Goal: Navigation & Orientation: Find specific page/section

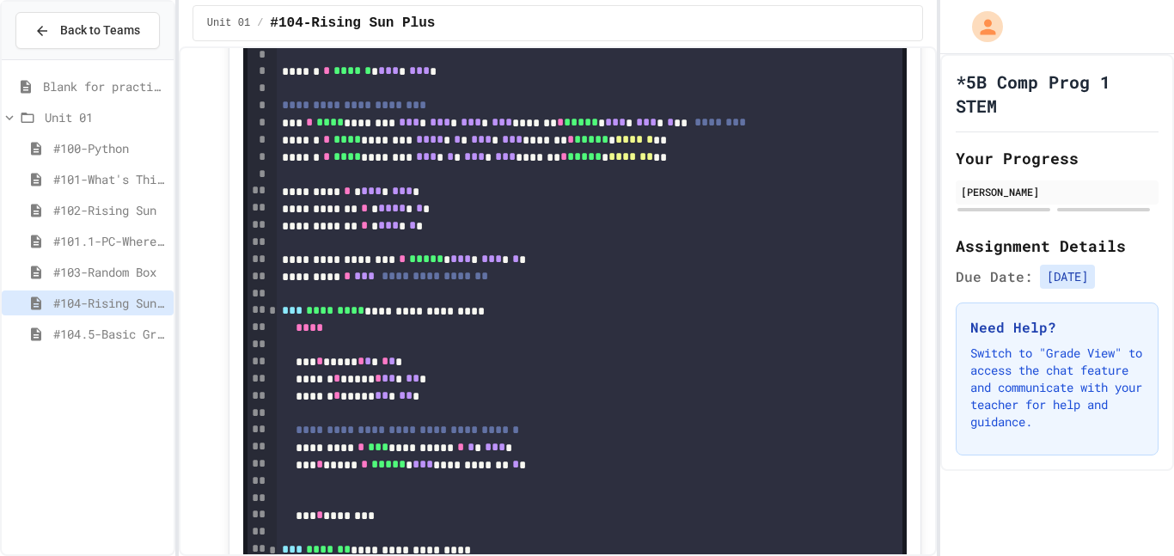
scroll to position [2158, 0]
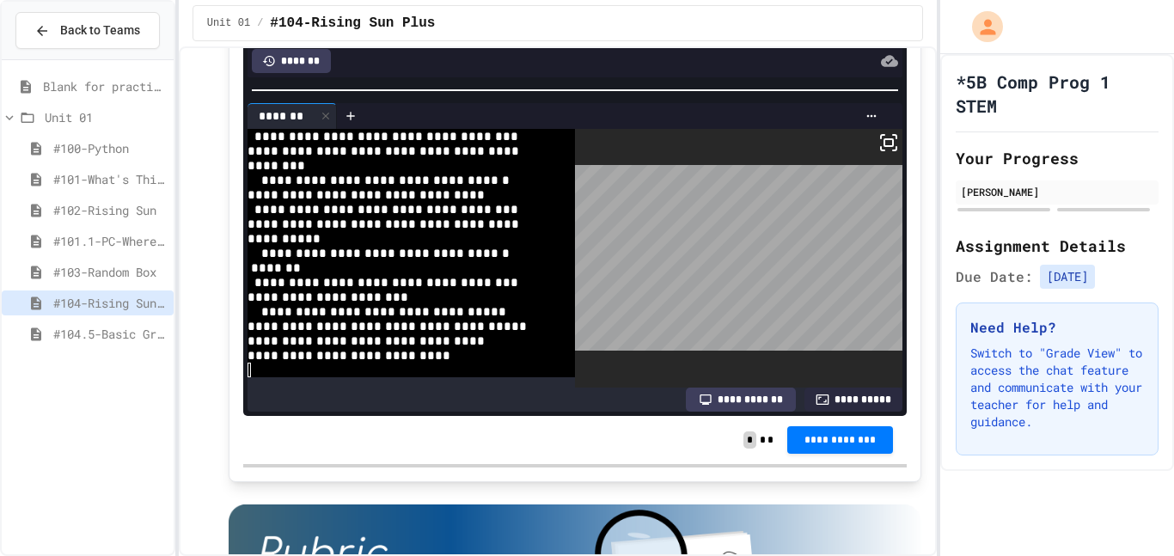
scroll to position [6076, 0]
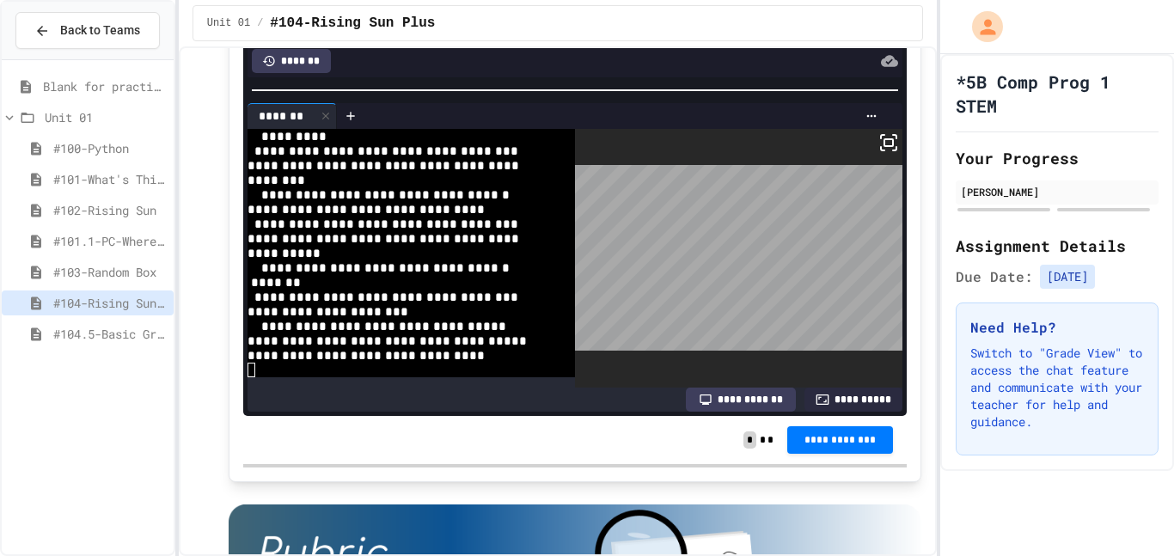
click at [851, 199] on body "**********" at bounding box center [587, 278] width 1174 height 556
click at [896, 153] on icon at bounding box center [888, 142] width 21 height 21
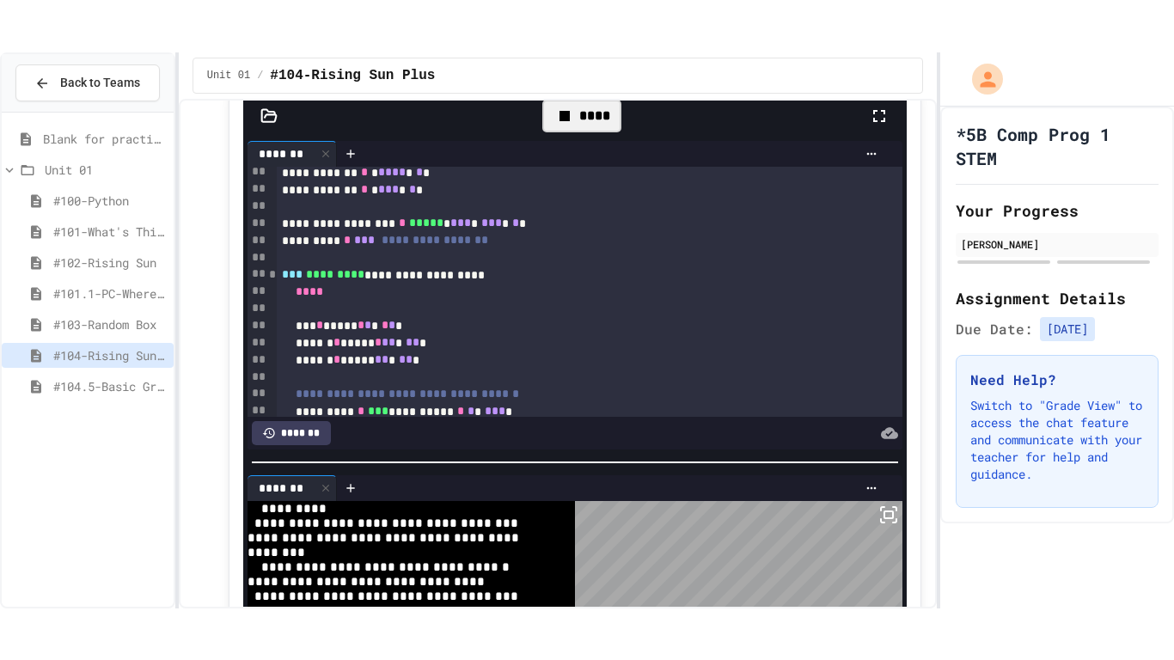
scroll to position [2052, 0]
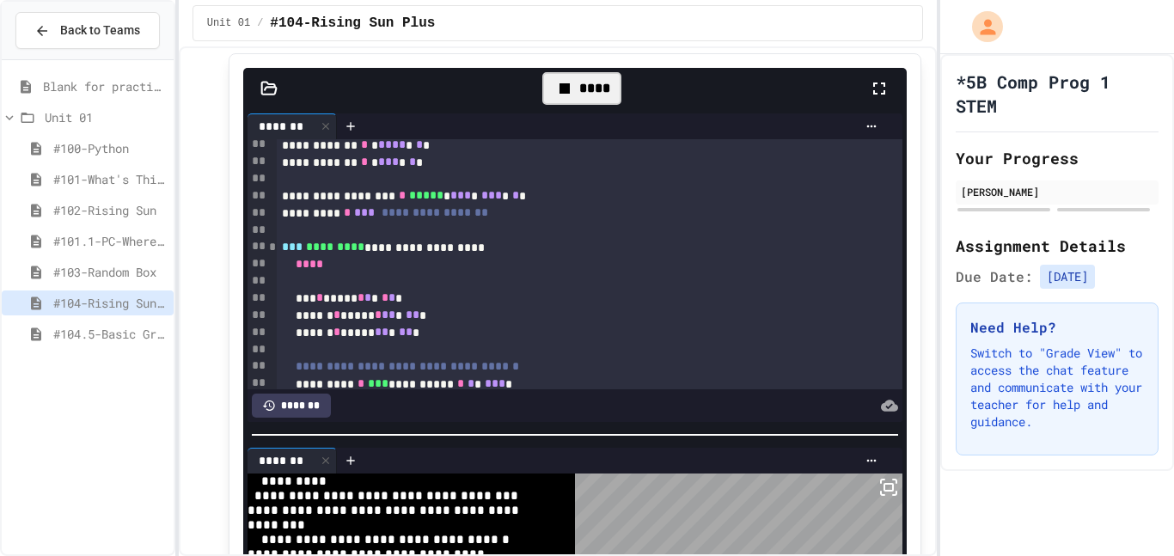
click at [881, 95] on icon at bounding box center [879, 88] width 12 height 12
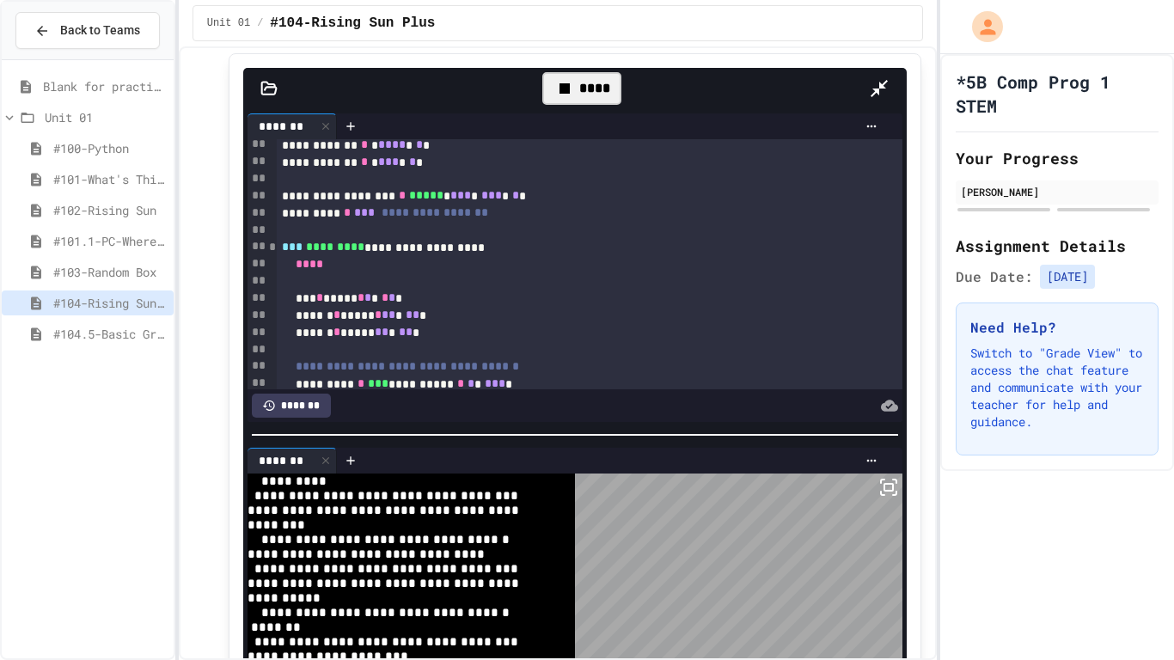
scroll to position [4513, 0]
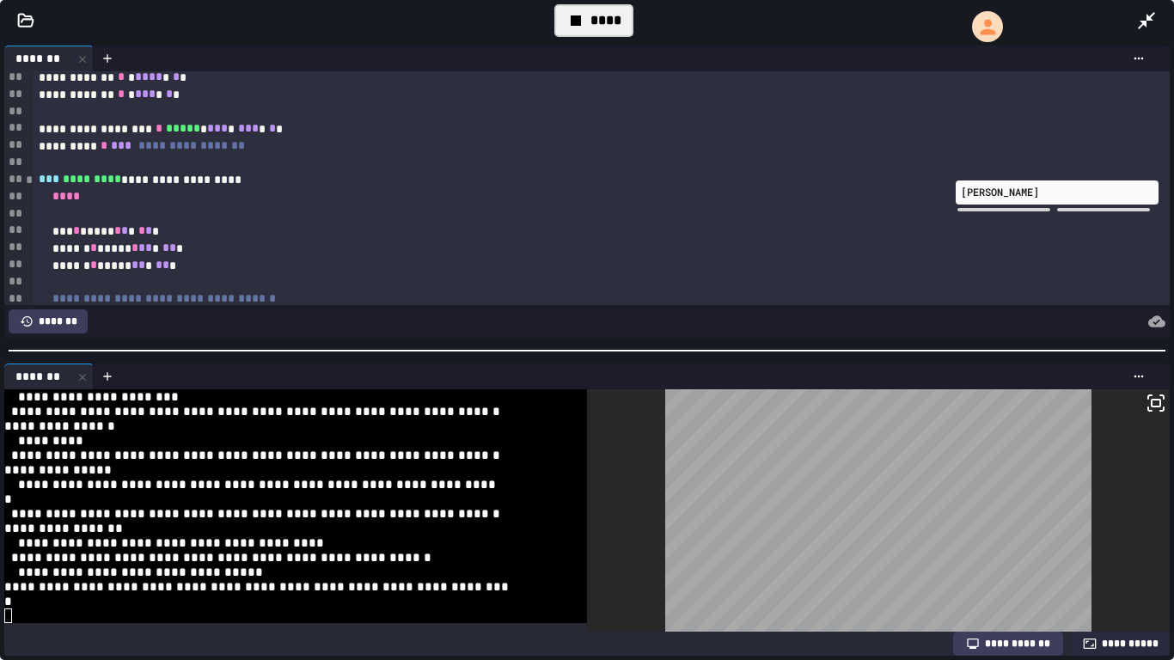
click at [581, 20] on icon at bounding box center [575, 20] width 21 height 21
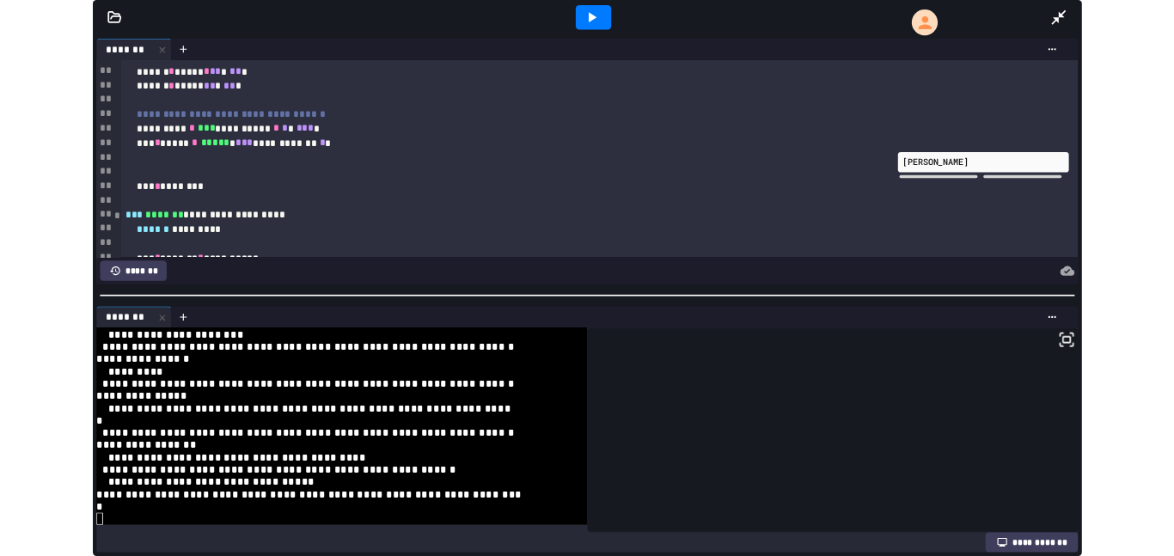
scroll to position [0, 0]
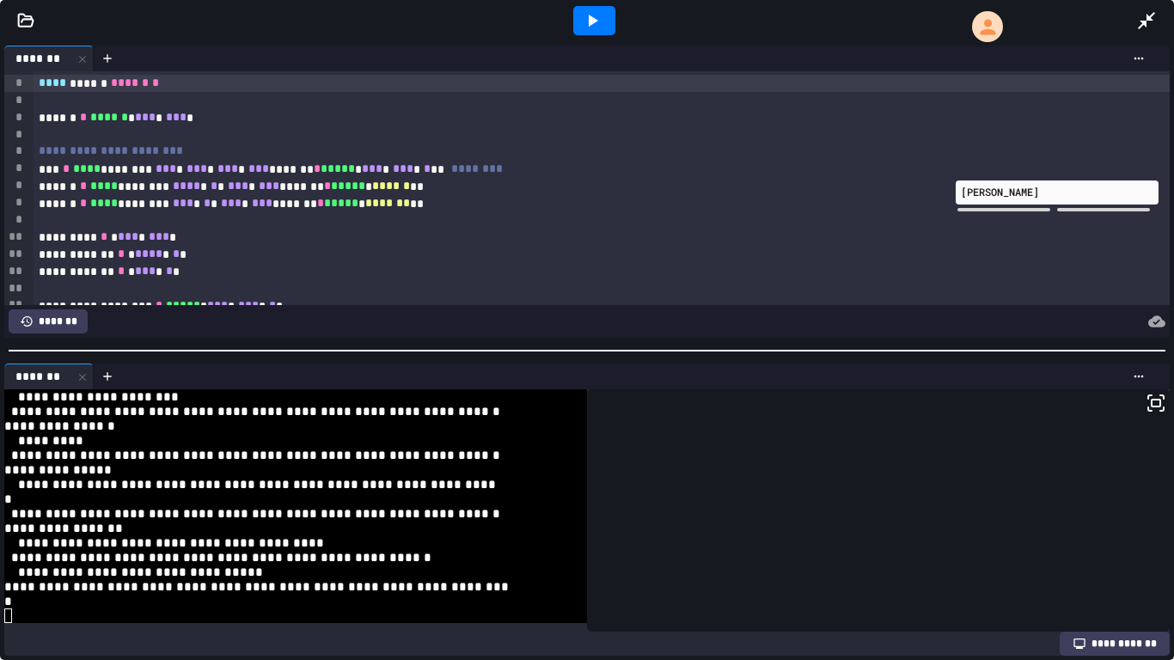
click at [153, 217] on div at bounding box center [602, 220] width 1136 height 17
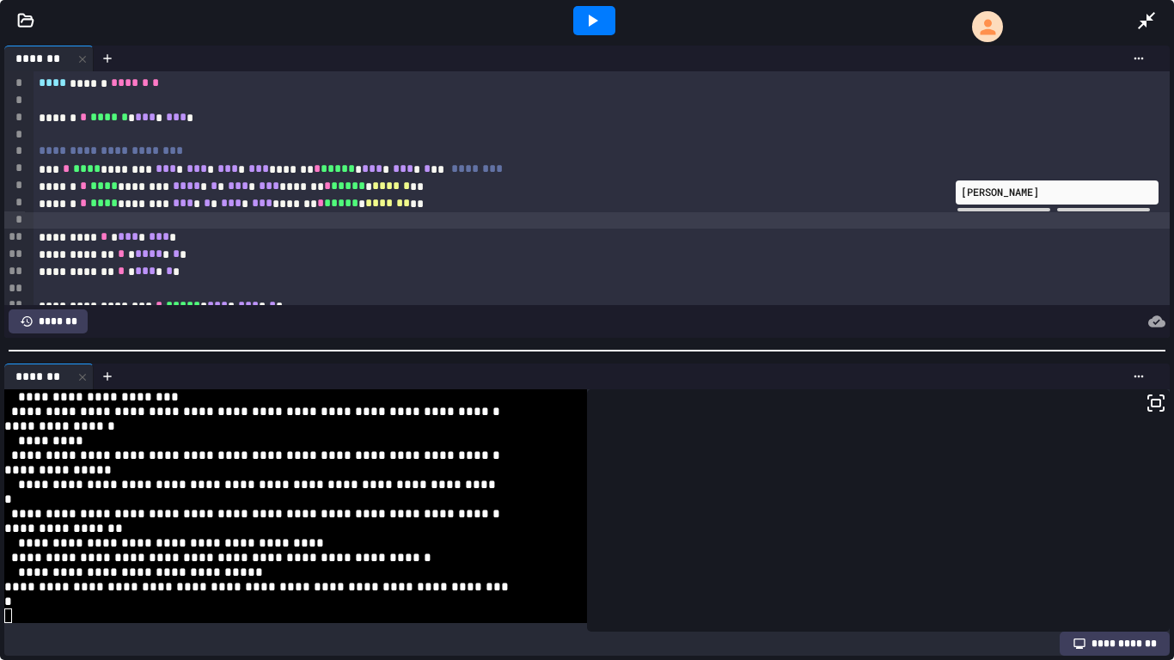
click at [676, 467] on div at bounding box center [878, 510] width 582 height 242
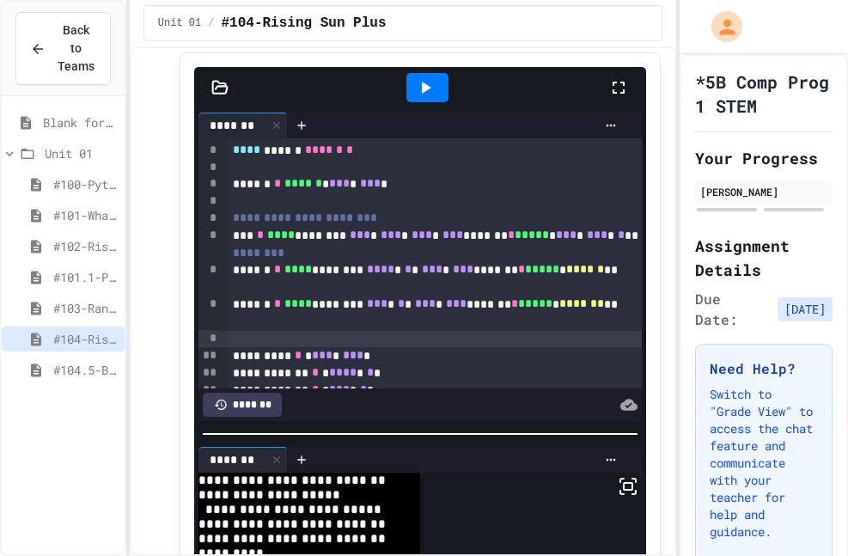
scroll to position [8704, 0]
